Goal: Task Accomplishment & Management: Manage account settings

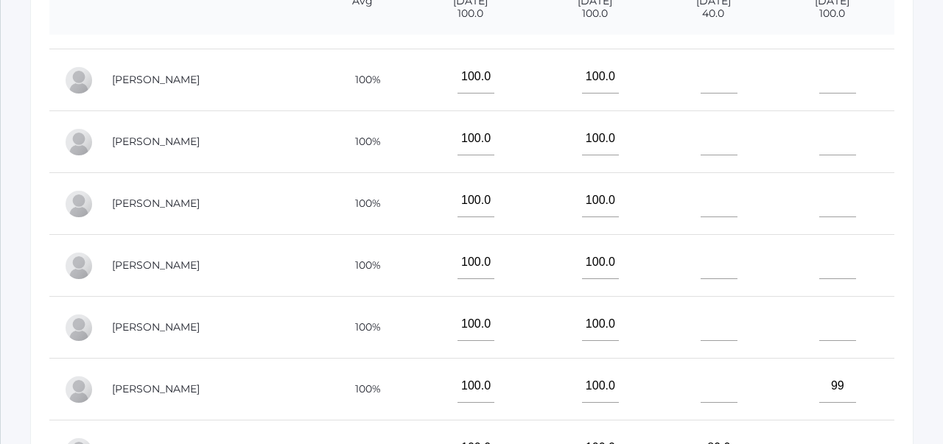
scroll to position [455, 0]
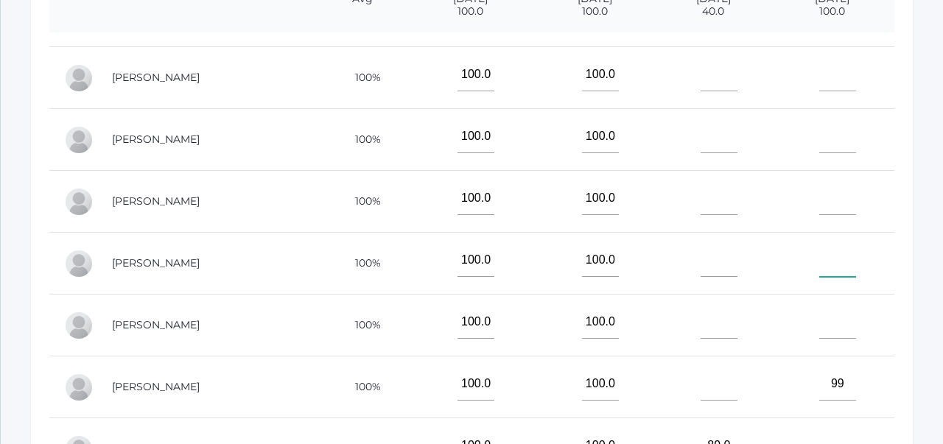
click at [828, 266] on input"] "text" at bounding box center [837, 260] width 37 height 33
type input"] "98"
click at [884, 278] on td "98" at bounding box center [832, 264] width 124 height 62
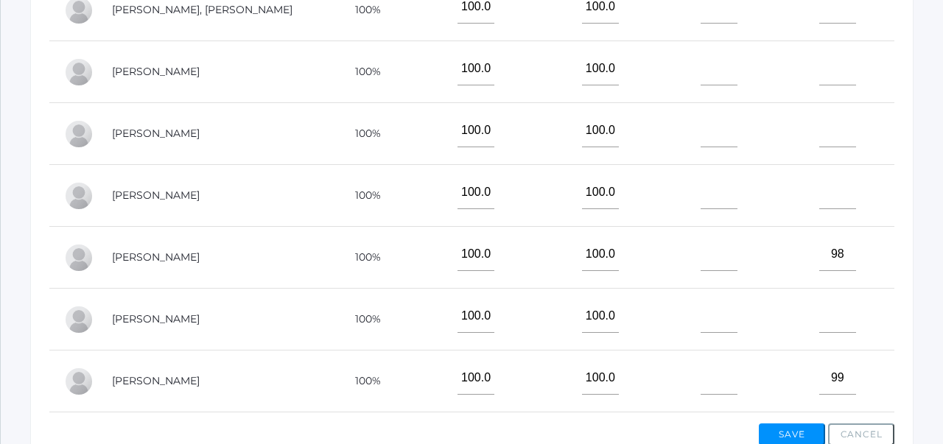
scroll to position [89, 0]
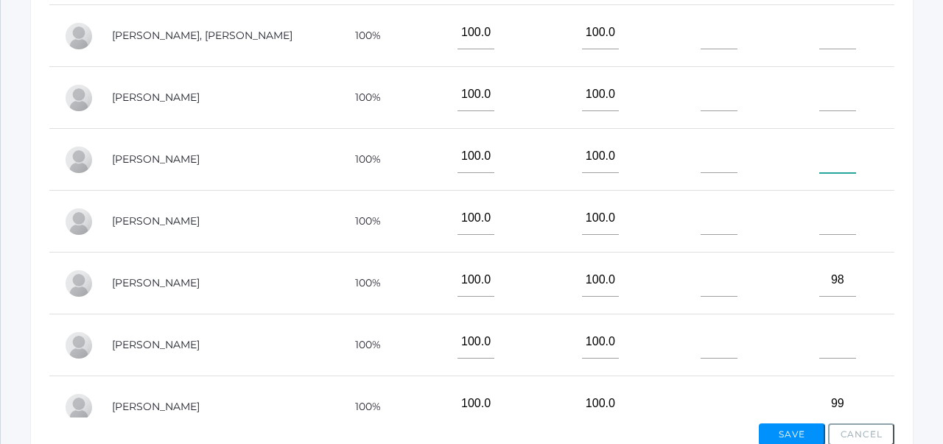
click at [835, 160] on input"] "text" at bounding box center [837, 156] width 37 height 33
type input"] "94"
click at [870, 192] on td at bounding box center [832, 222] width 124 height 62
click at [801, 436] on button "Save" at bounding box center [792, 435] width 66 height 22
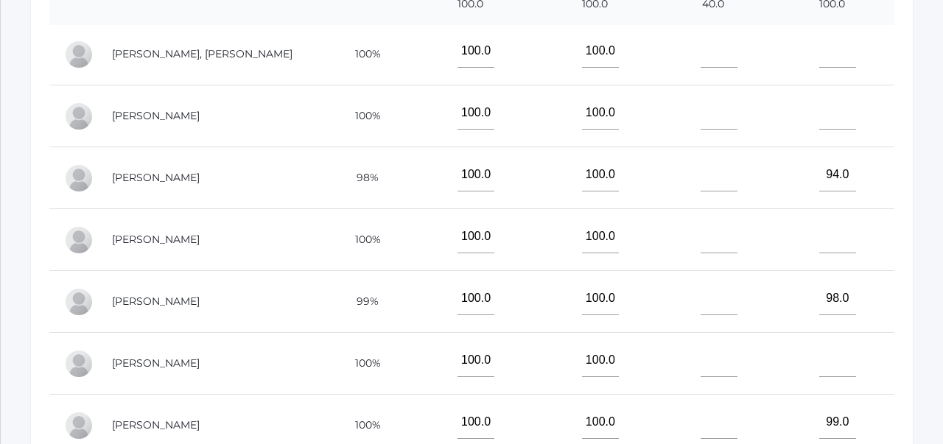
scroll to position [193, 0]
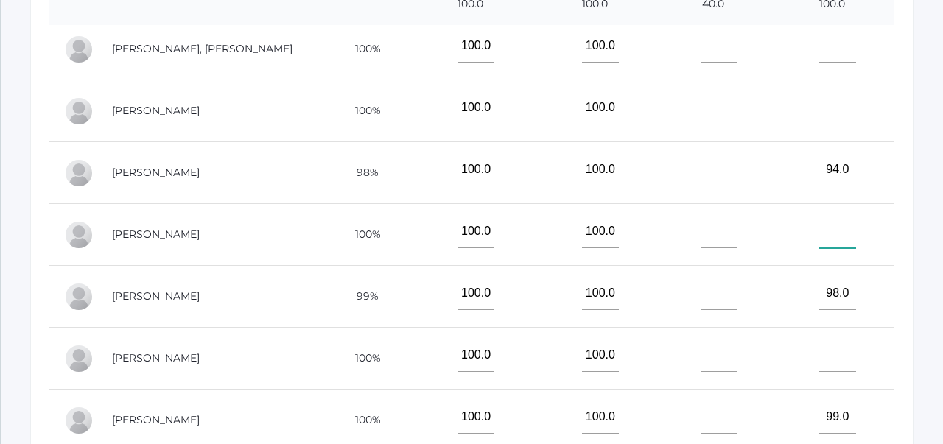
click at [832, 229] on input"] "text" at bounding box center [837, 231] width 37 height 33
type input"] "86"
click at [891, 264] on td "86" at bounding box center [832, 235] width 124 height 62
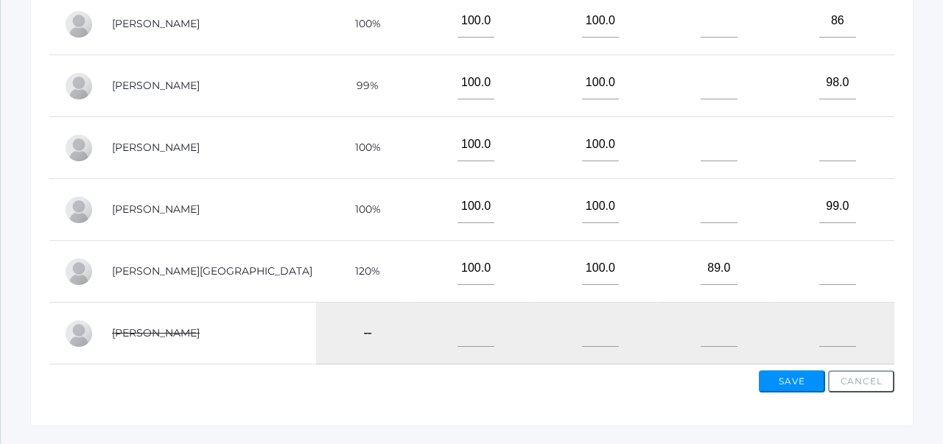
scroll to position [634, 0]
click at [798, 378] on button "Save" at bounding box center [792, 380] width 66 height 22
